Goal: Contribute content

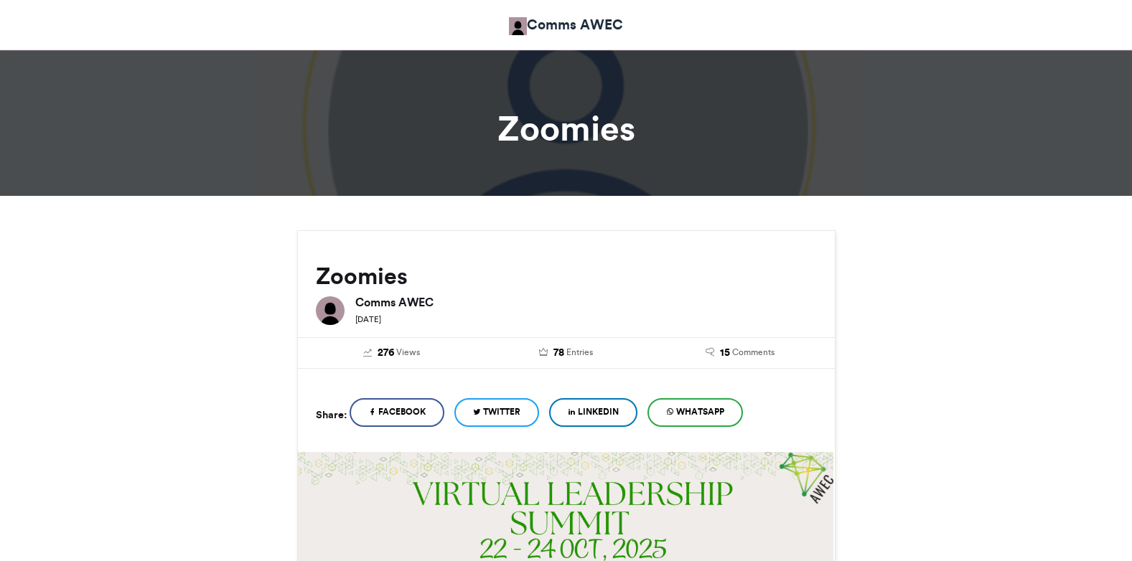
scroll to position [401, 0]
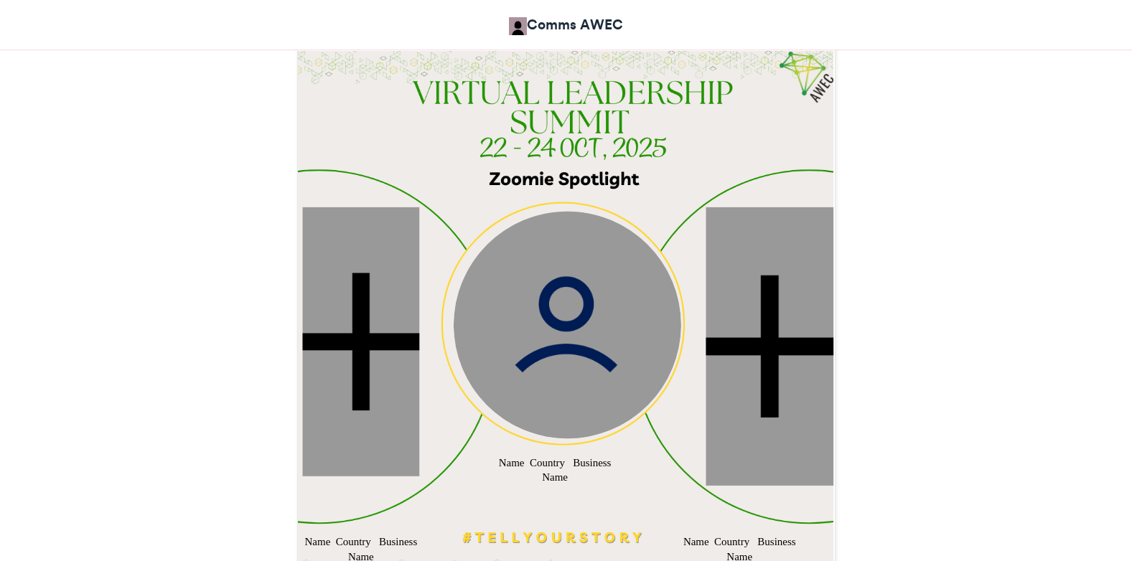
click at [385, 306] on div at bounding box center [360, 341] width 117 height 269
click at [343, 350] on div at bounding box center [360, 341] width 117 height 269
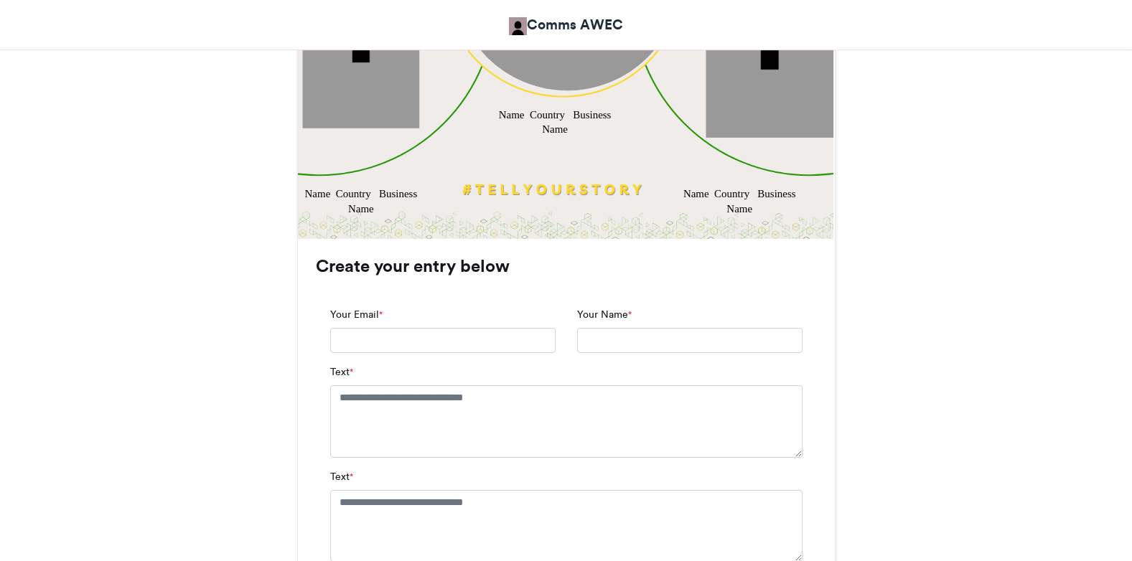
scroll to position [772, 0]
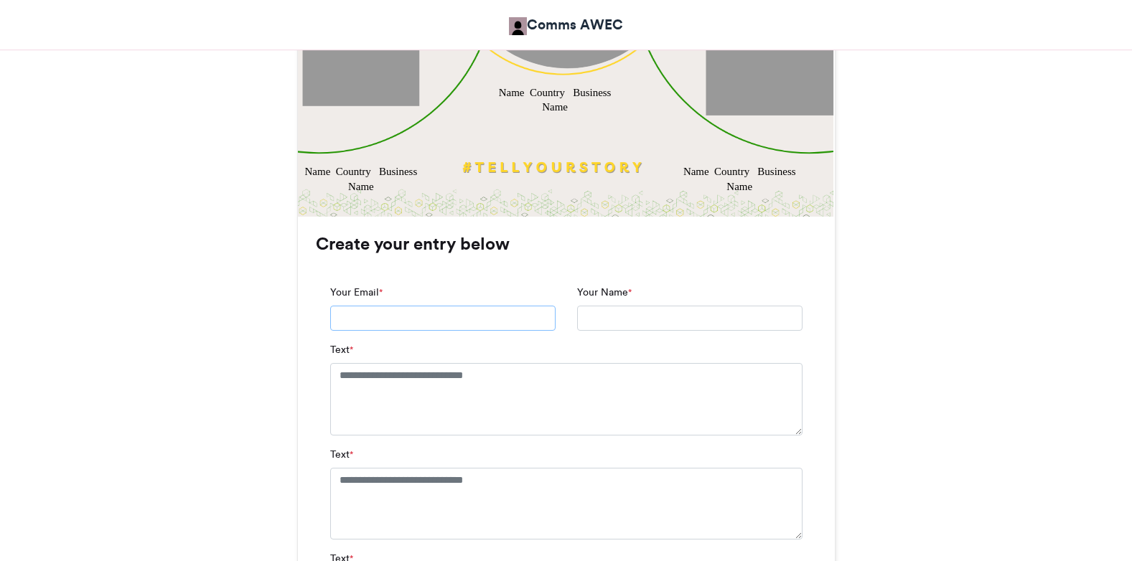
click at [363, 321] on input "Your Email *" at bounding box center [442, 319] width 225 height 26
type input "**********"
click at [385, 378] on textarea "Text *" at bounding box center [566, 405] width 472 height 85
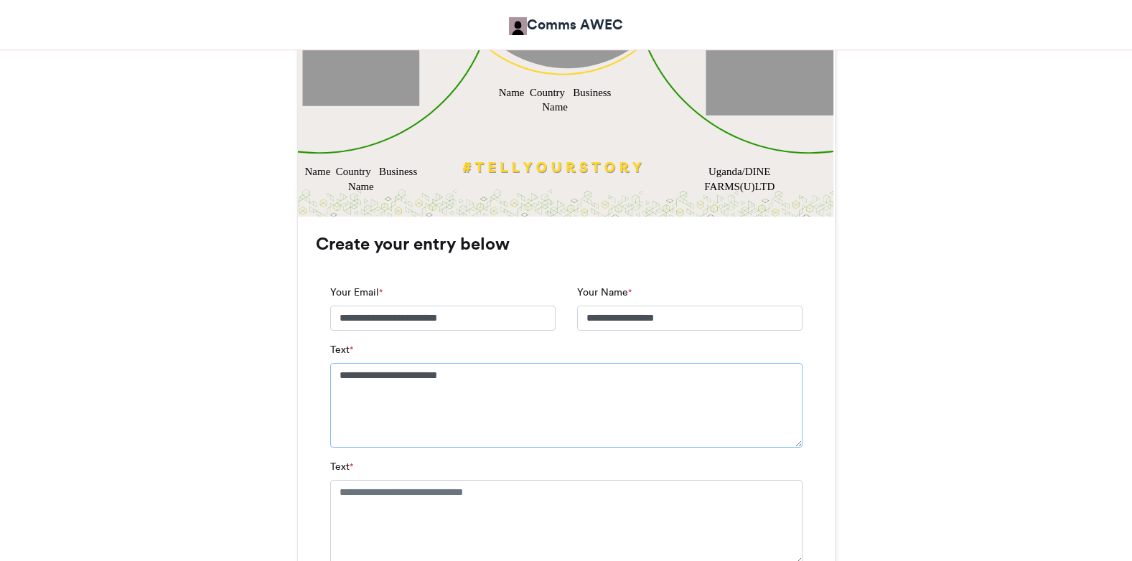
type textarea "**********"
click at [426, 492] on textarea "Text *" at bounding box center [566, 522] width 472 height 85
drag, startPoint x: 483, startPoint y: 375, endPoint x: 318, endPoint y: 375, distance: 165.1
drag, startPoint x: 318, startPoint y: 375, endPoint x: 450, endPoint y: 416, distance: 138.5
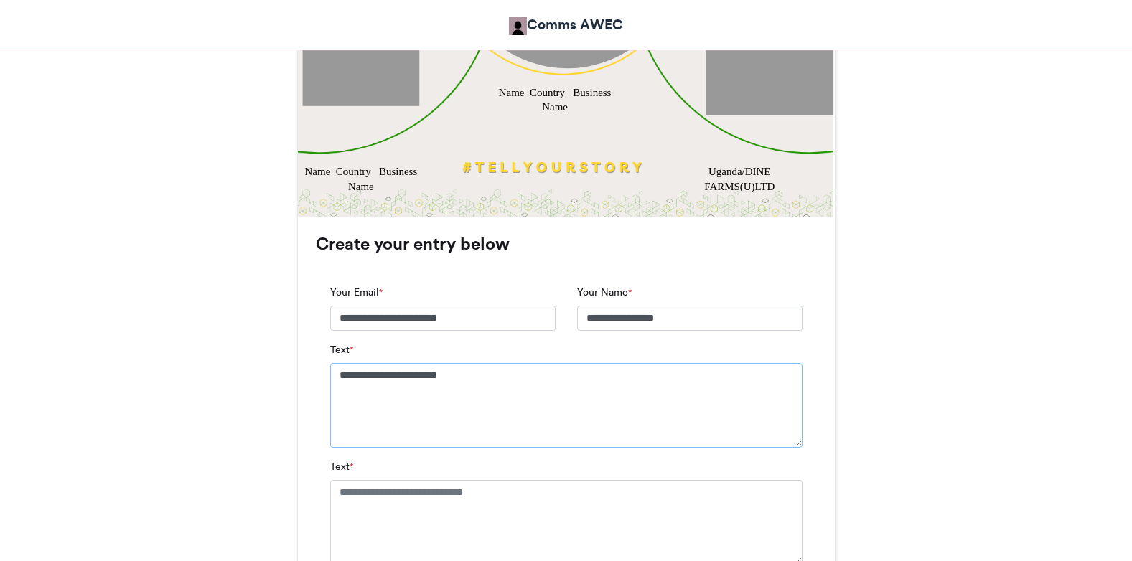
click at [450, 416] on textarea "**********" at bounding box center [566, 405] width 472 height 85
drag, startPoint x: 479, startPoint y: 373, endPoint x: 334, endPoint y: 374, distance: 145.0
click at [334, 374] on textarea "**********" at bounding box center [566, 405] width 472 height 85
click at [360, 497] on textarea "Text *" at bounding box center [566, 522] width 472 height 85
paste textarea "**********"
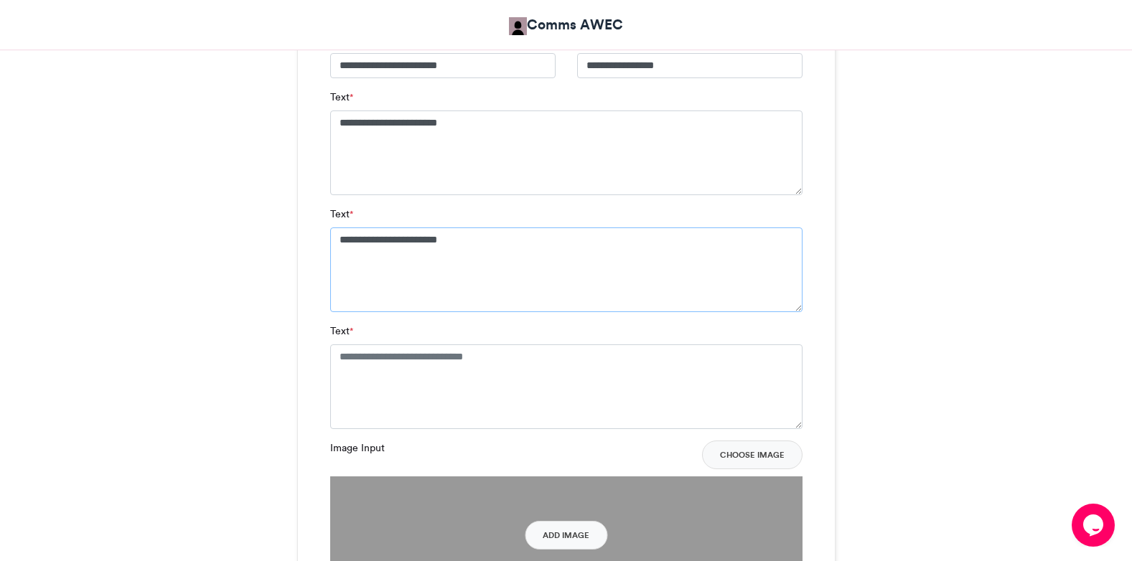
scroll to position [1042, 0]
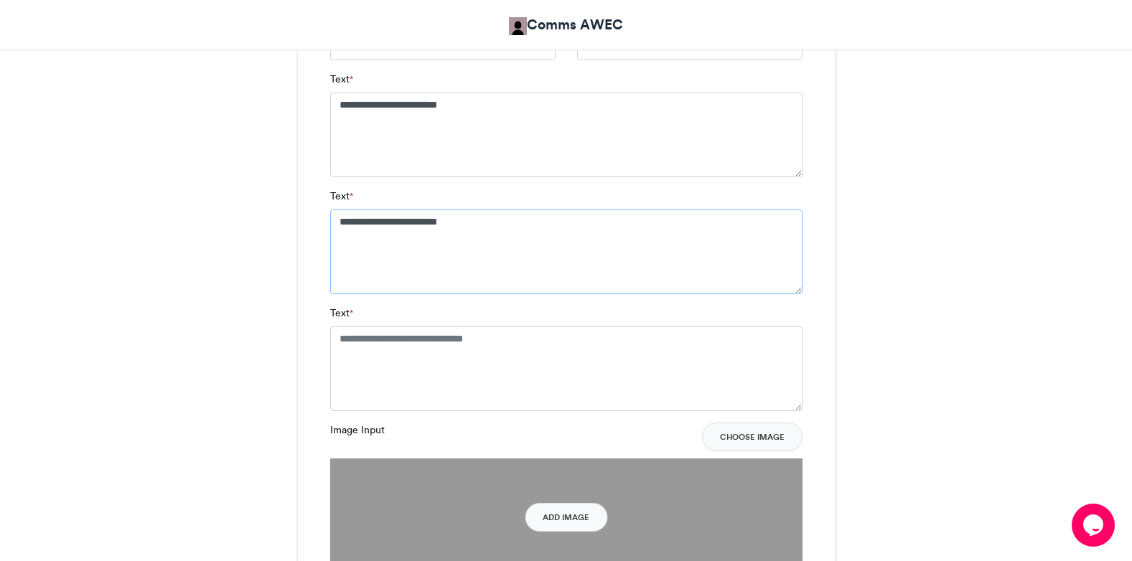
type textarea "**********"
click at [360, 355] on textarea "Text *" at bounding box center [566, 369] width 472 height 85
paste textarea "**********"
type textarea "**********"
click at [576, 515] on button "Add Image" at bounding box center [566, 517] width 83 height 29
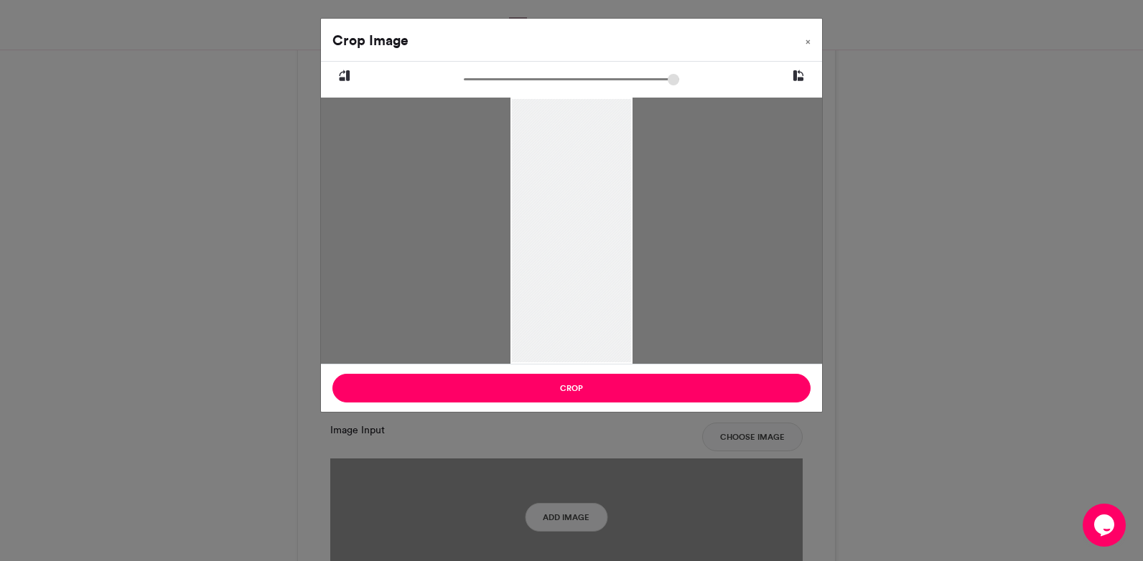
drag, startPoint x: 614, startPoint y: 102, endPoint x: 614, endPoint y: 121, distance: 19.4
click at [614, 121] on div at bounding box center [571, 233] width 122 height 271
drag, startPoint x: 538, startPoint y: 100, endPoint x: 539, endPoint y: 145, distance: 45.2
click at [539, 145] on div at bounding box center [571, 233] width 122 height 271
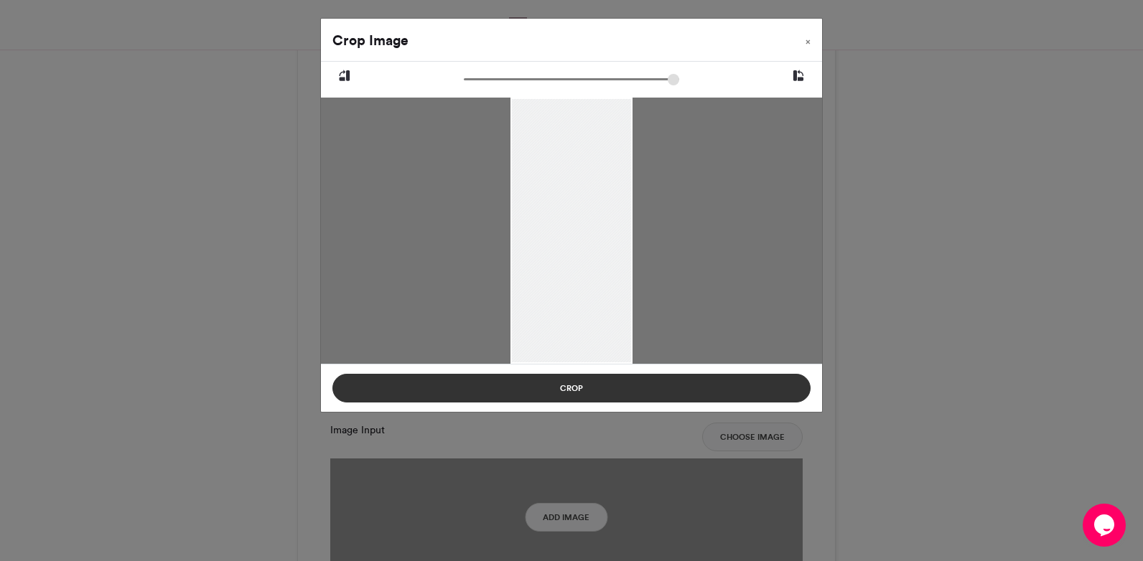
click at [574, 389] on button "Crop" at bounding box center [571, 388] width 478 height 29
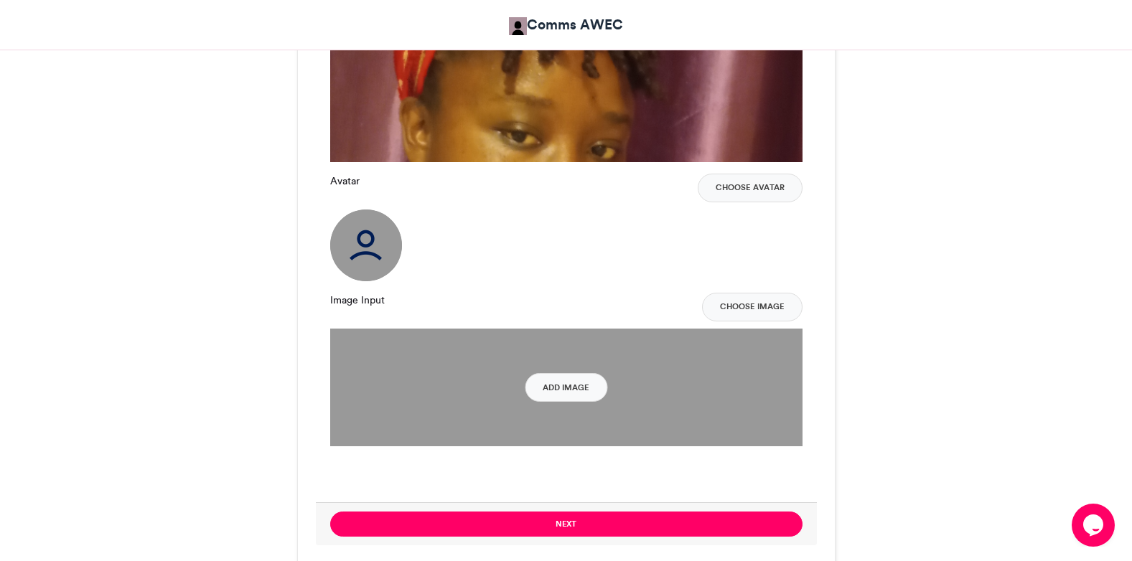
scroll to position [1466, 0]
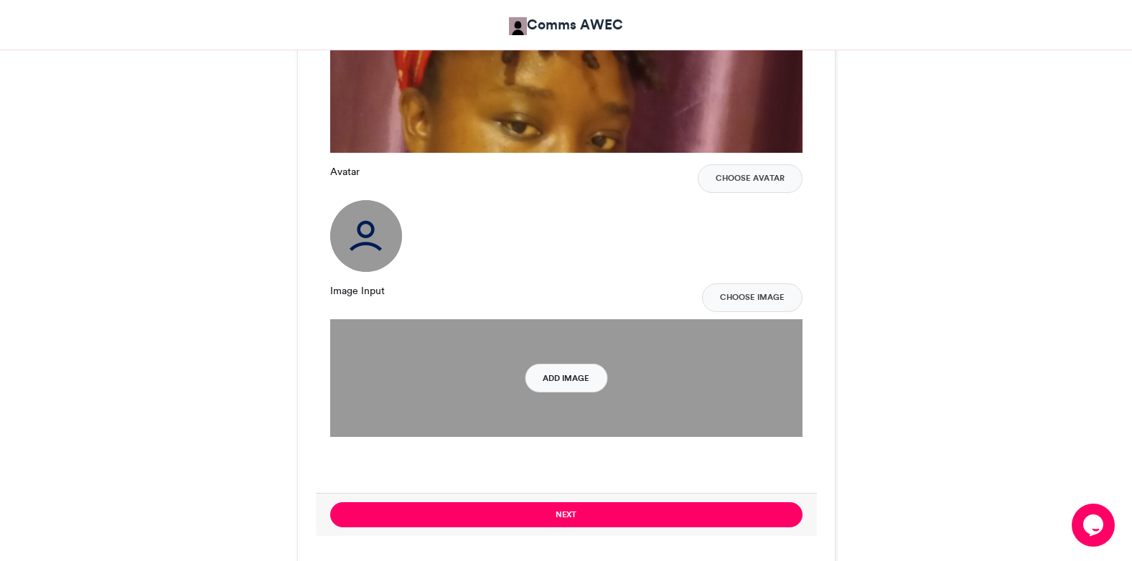
click at [574, 378] on button "Add Image" at bounding box center [566, 378] width 83 height 29
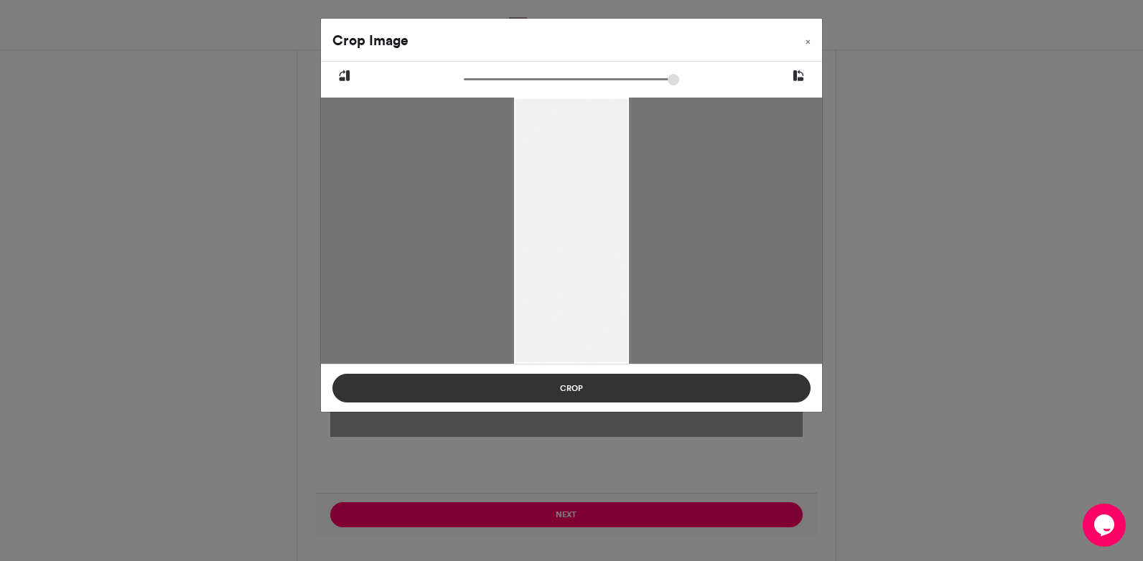
click at [575, 388] on button "Crop" at bounding box center [571, 388] width 478 height 29
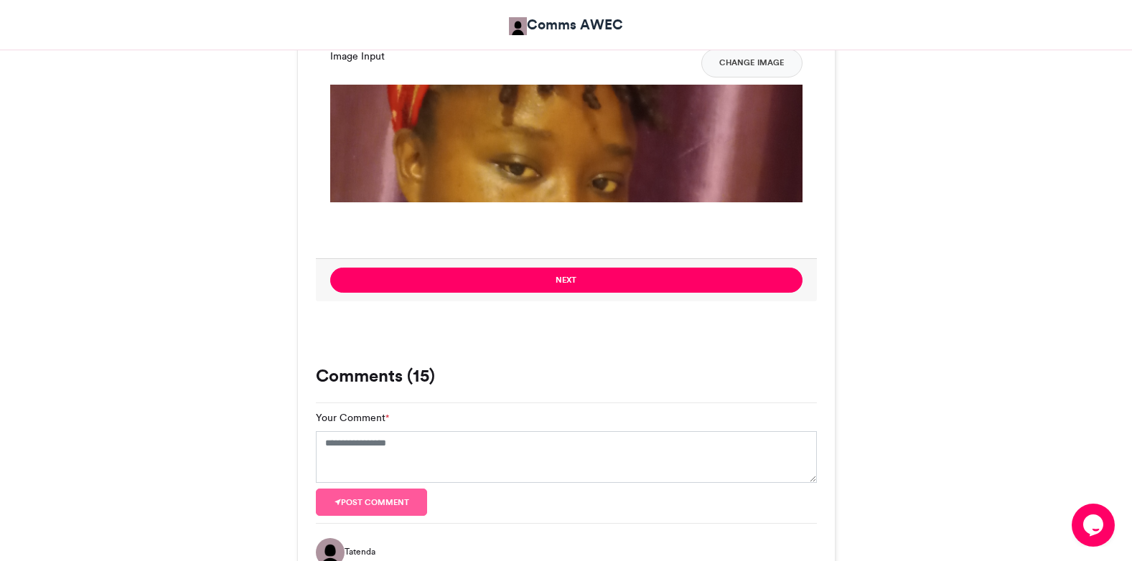
scroll to position [1759, 0]
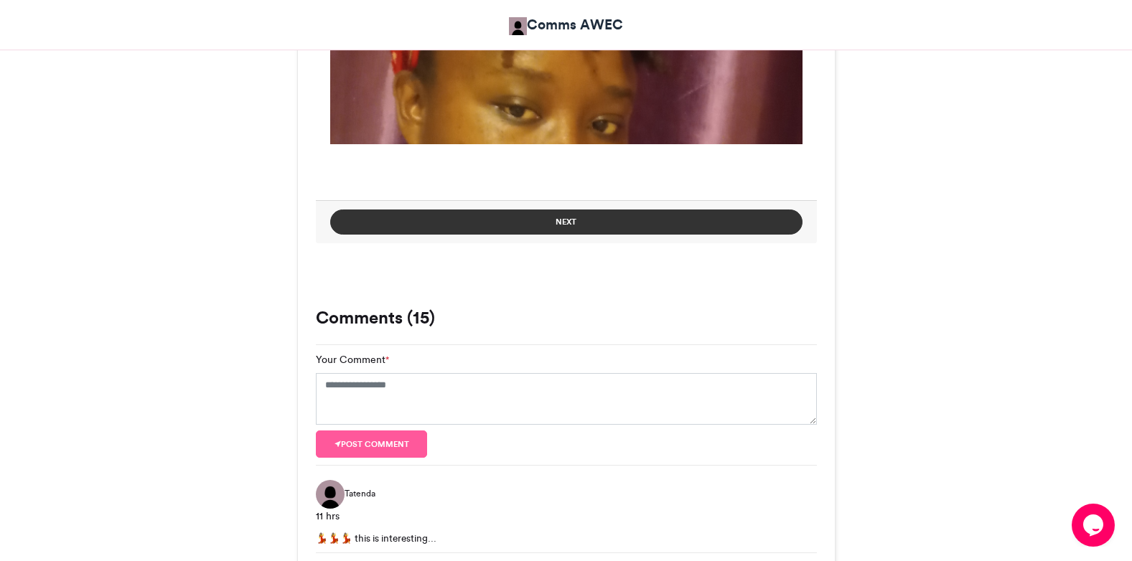
click at [568, 217] on button "Next" at bounding box center [566, 222] width 472 height 25
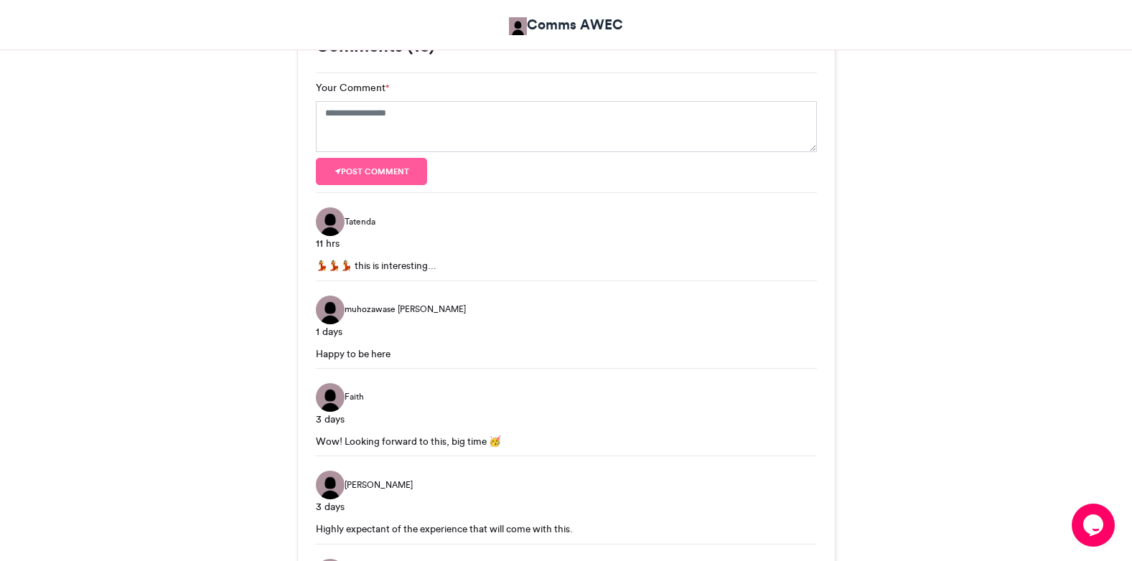
scroll to position [994, 0]
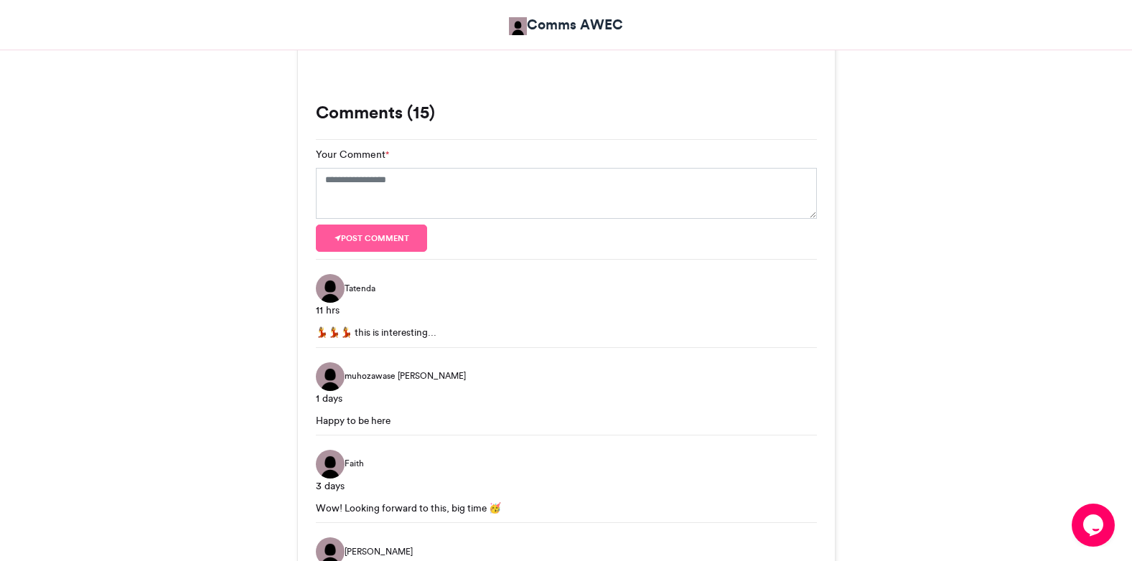
click at [1131, 288] on div "Zoomies Comms AWEC [DATE] 276 Views 78 Entries 15 Comments" at bounding box center [566, 218] width 1132 height 2033
drag, startPoint x: 1131, startPoint y: 288, endPoint x: 1132, endPoint y: 245, distance: 42.4
click at [1131, 245] on html "Comms AWEC Zoomies Zoomies Comms AWEC 276" at bounding box center [566, 181] width 1132 height 2351
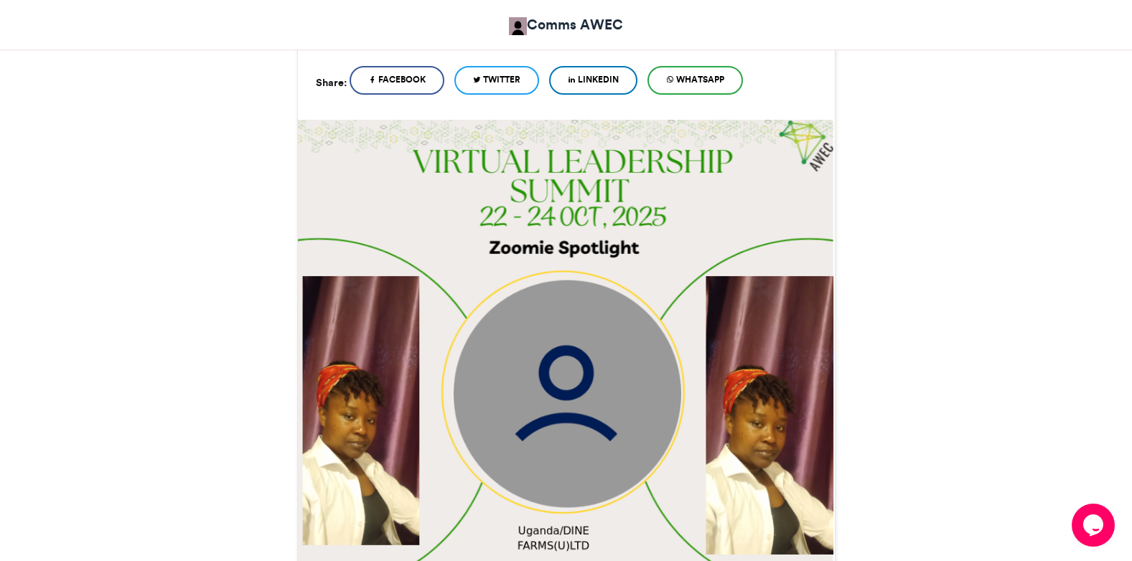
scroll to position [278, 0]
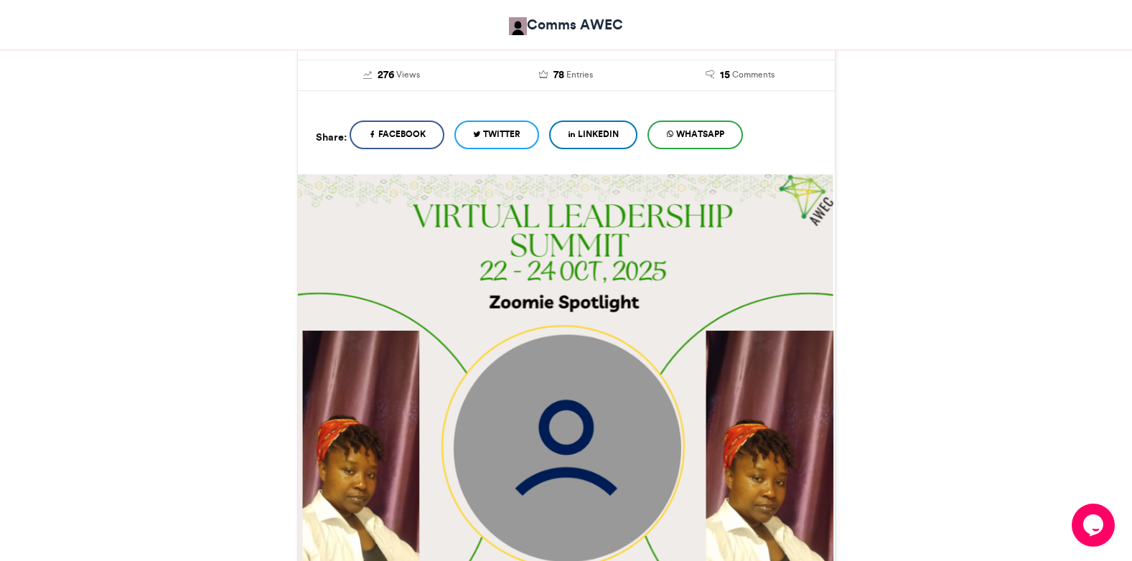
click at [699, 128] on span "WhatsApp" at bounding box center [700, 134] width 48 height 13
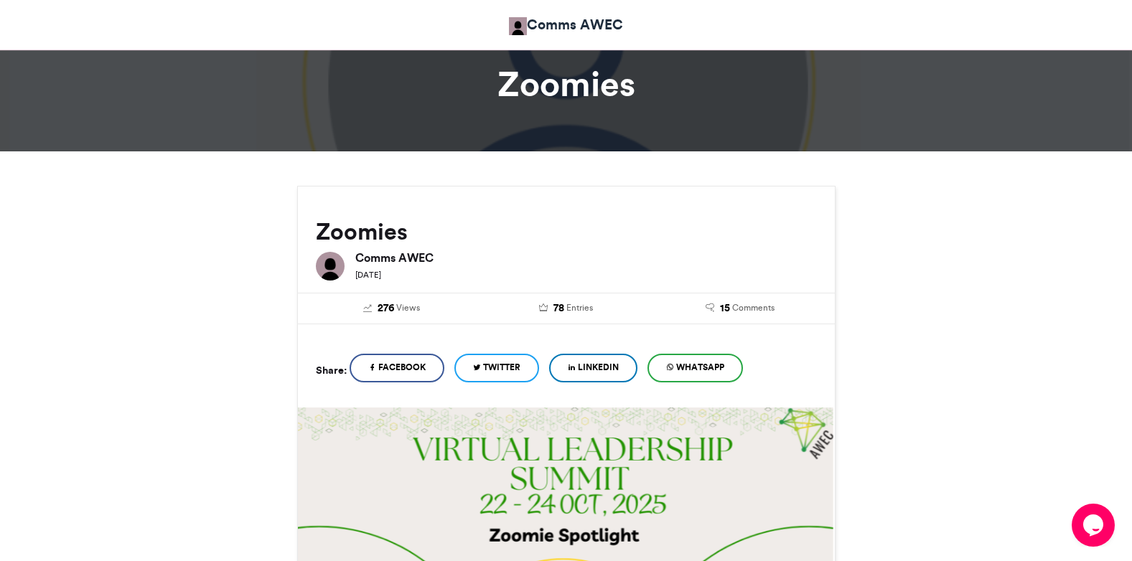
scroll to position [38, 0]
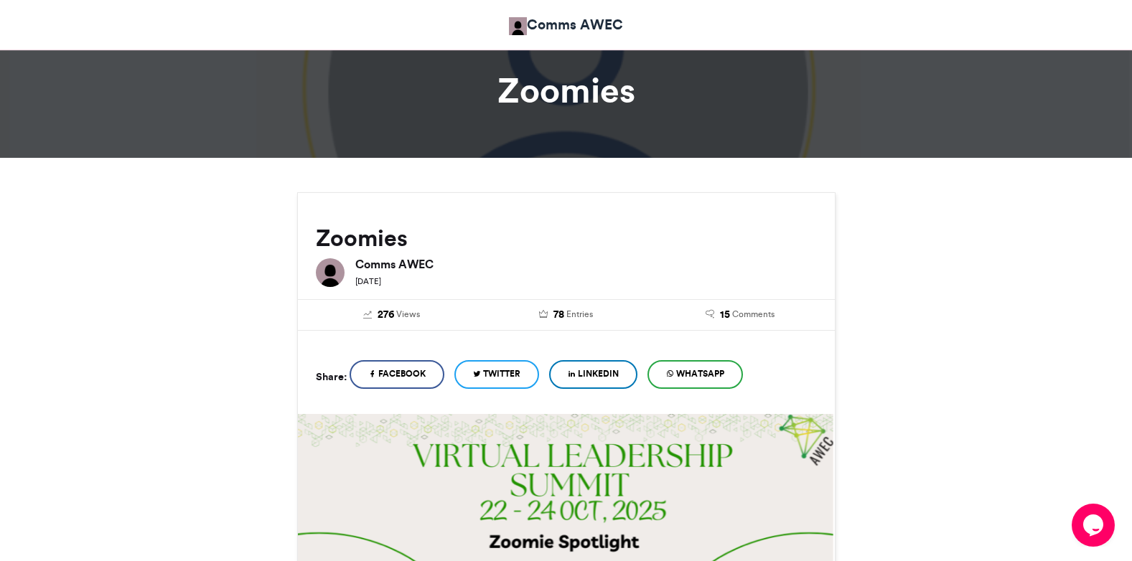
click at [1131, 83] on div at bounding box center [566, 79] width 1132 height 156
drag, startPoint x: 1130, startPoint y: 82, endPoint x: 1128, endPoint y: 70, distance: 11.6
click at [1128, 70] on div at bounding box center [566, 79] width 1132 height 156
click at [934, 141] on div at bounding box center [566, 79] width 1132 height 156
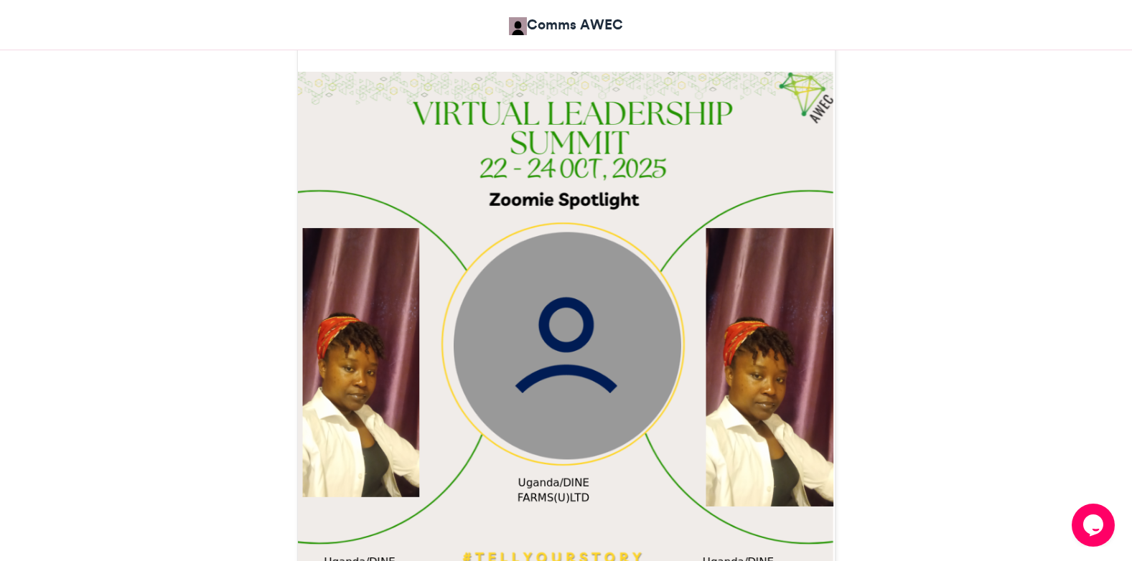
scroll to position [383, 0]
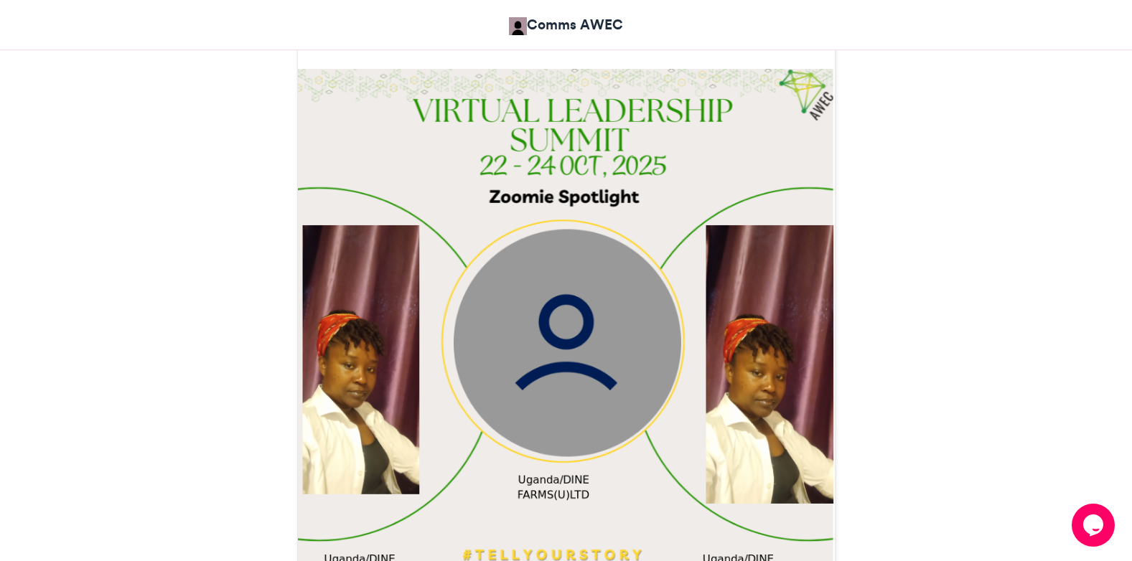
drag, startPoint x: 1093, startPoint y: 0, endPoint x: 901, endPoint y: 492, distance: 528.6
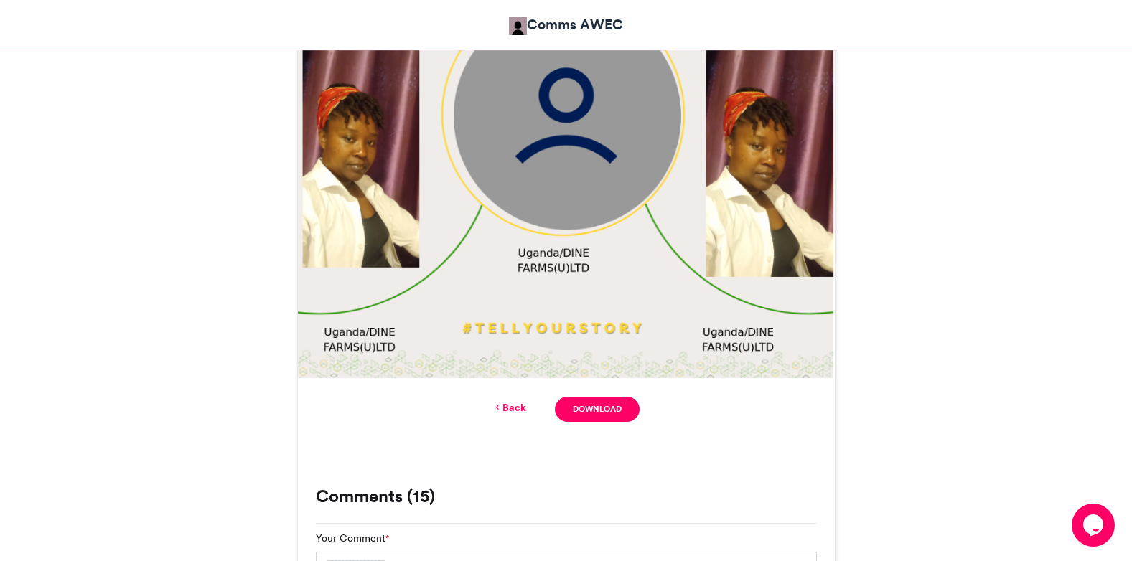
scroll to position [652, 0]
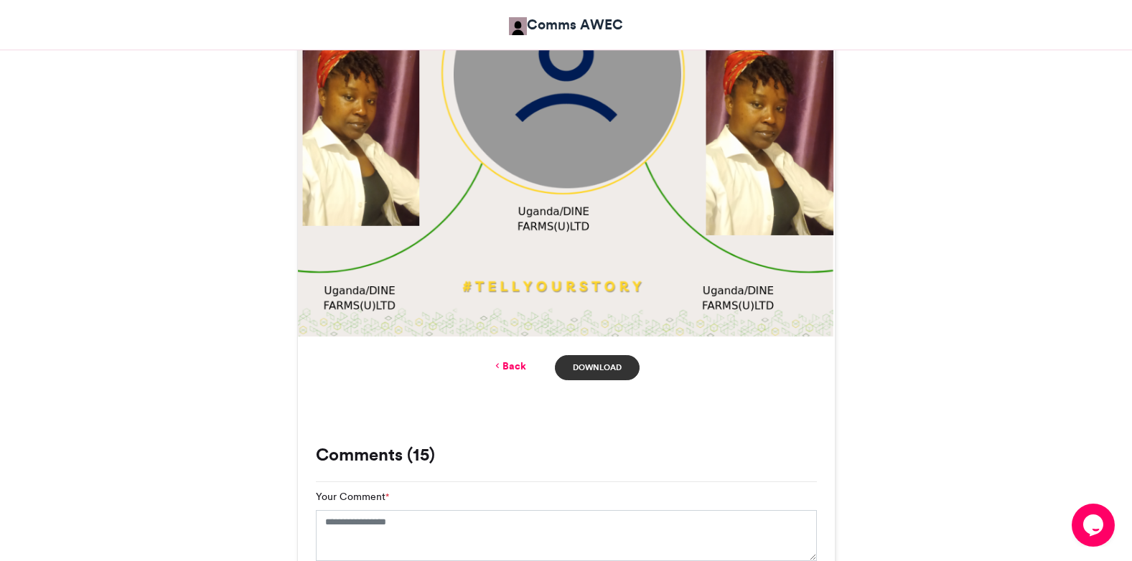
click at [590, 364] on link "Download" at bounding box center [597, 367] width 84 height 25
click at [930, 401] on div "Zoomies Comms AWEC [DATE] 276 Views" at bounding box center [566, 561] width 818 height 1964
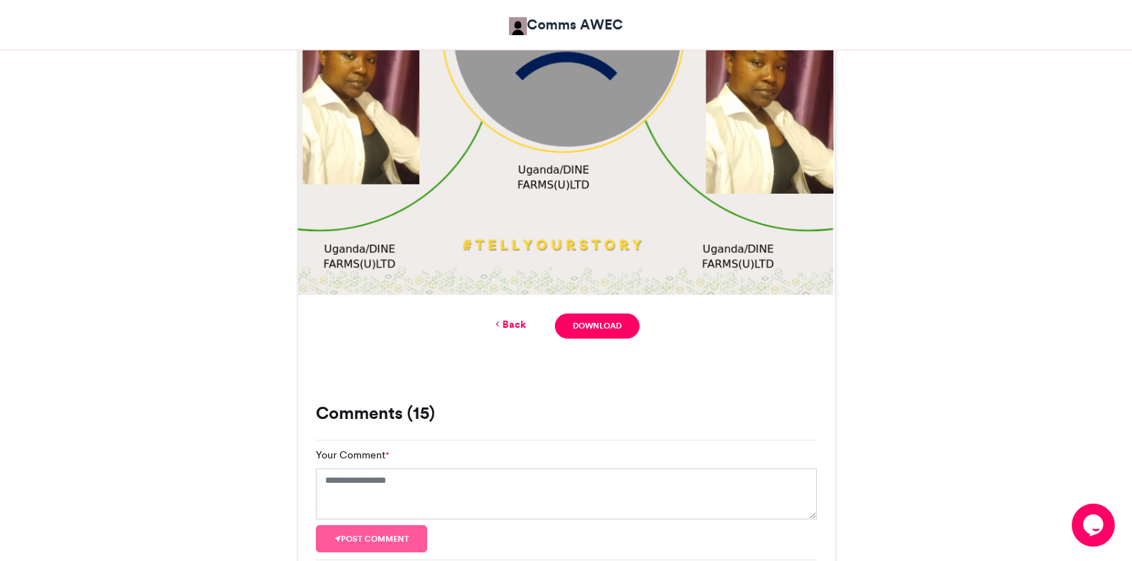
scroll to position [67, 0]
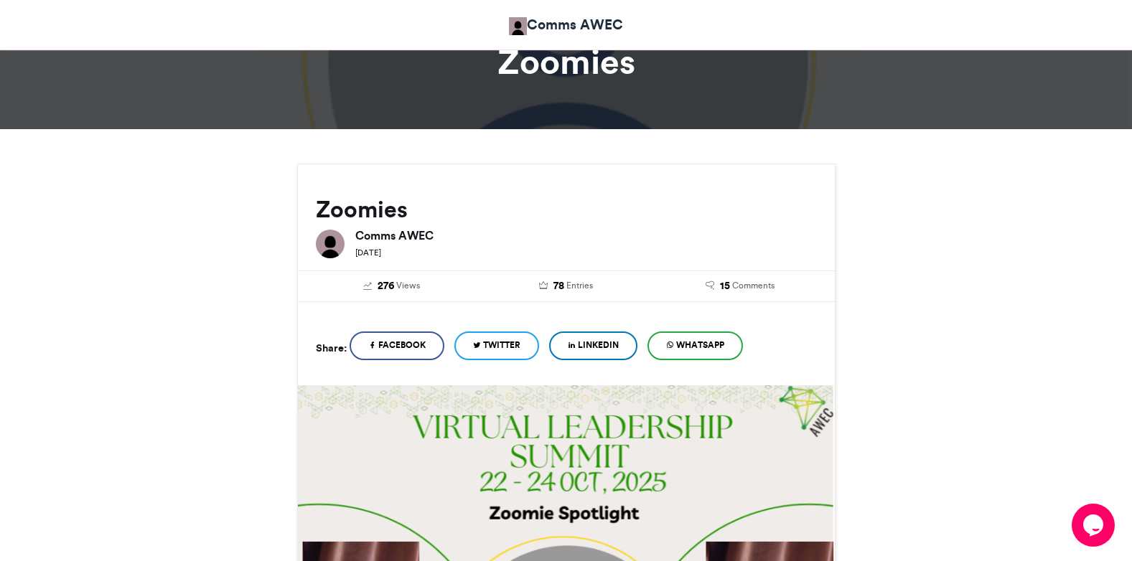
click at [674, 340] on icon at bounding box center [670, 345] width 8 height 10
